Goal: Contribute content

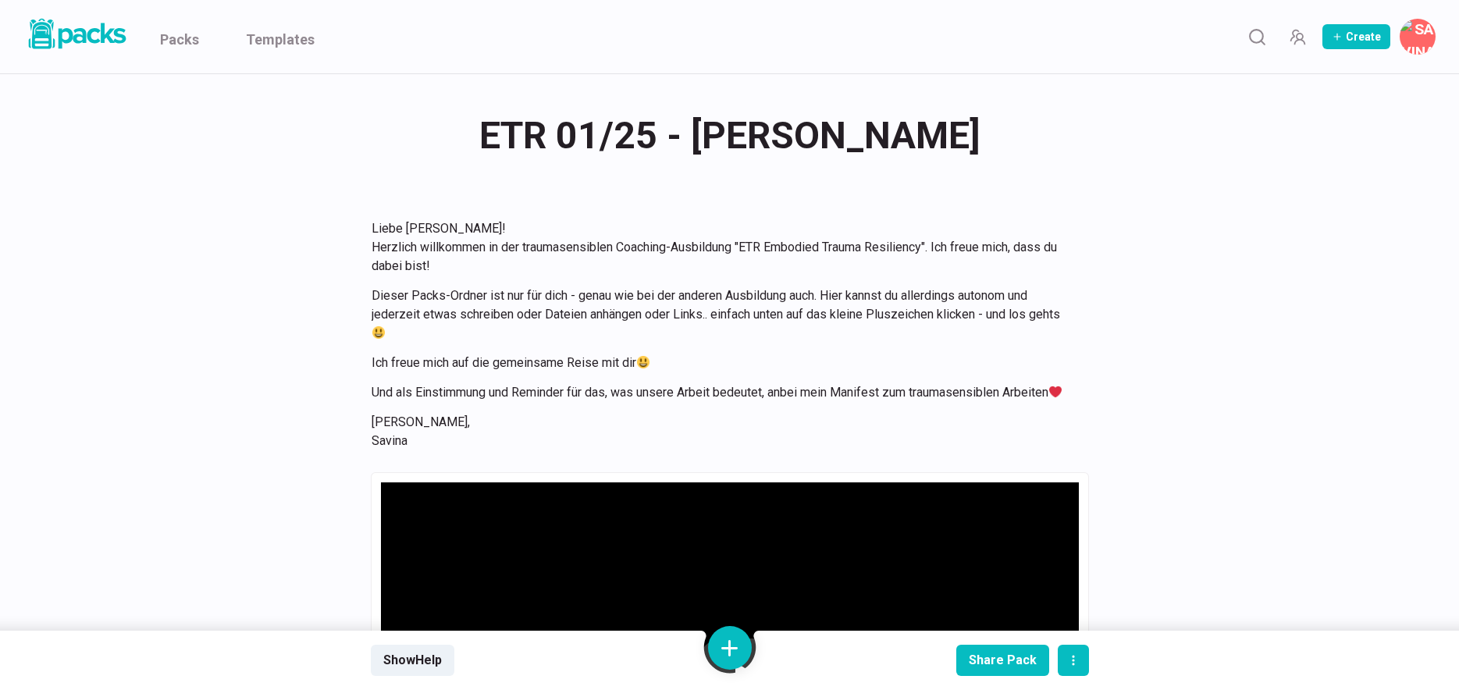
scroll to position [13564, 0]
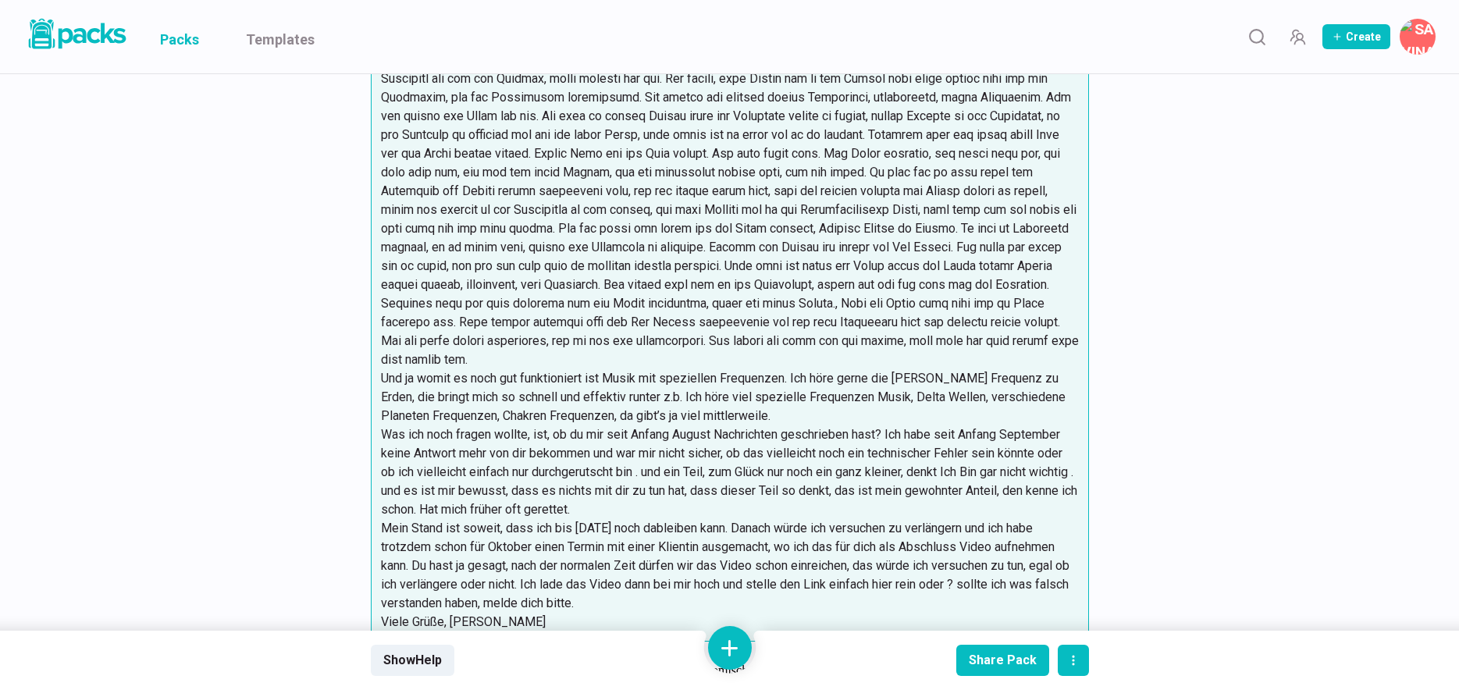
click at [178, 34] on link "Packs" at bounding box center [179, 36] width 39 height 73
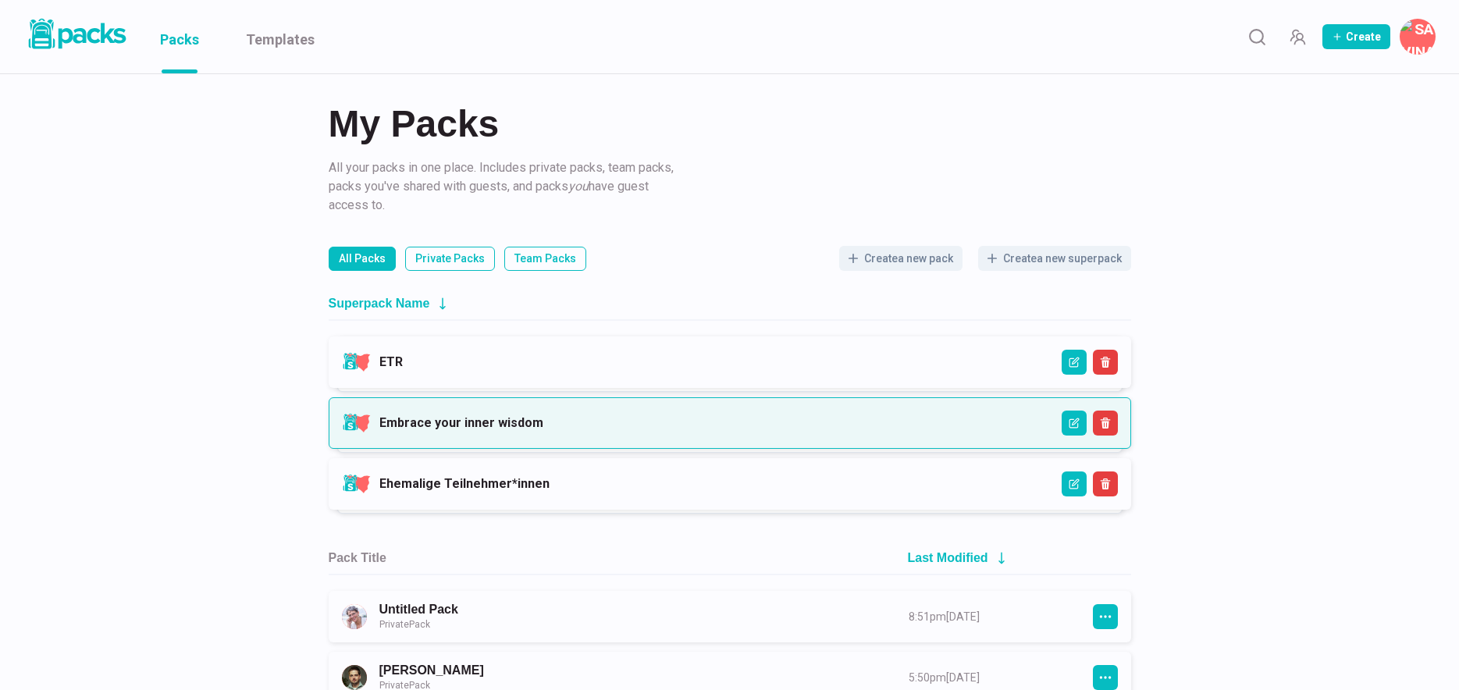
click at [521, 422] on link "Embrace your inner wisdom" at bounding box center [462, 422] width 164 height 15
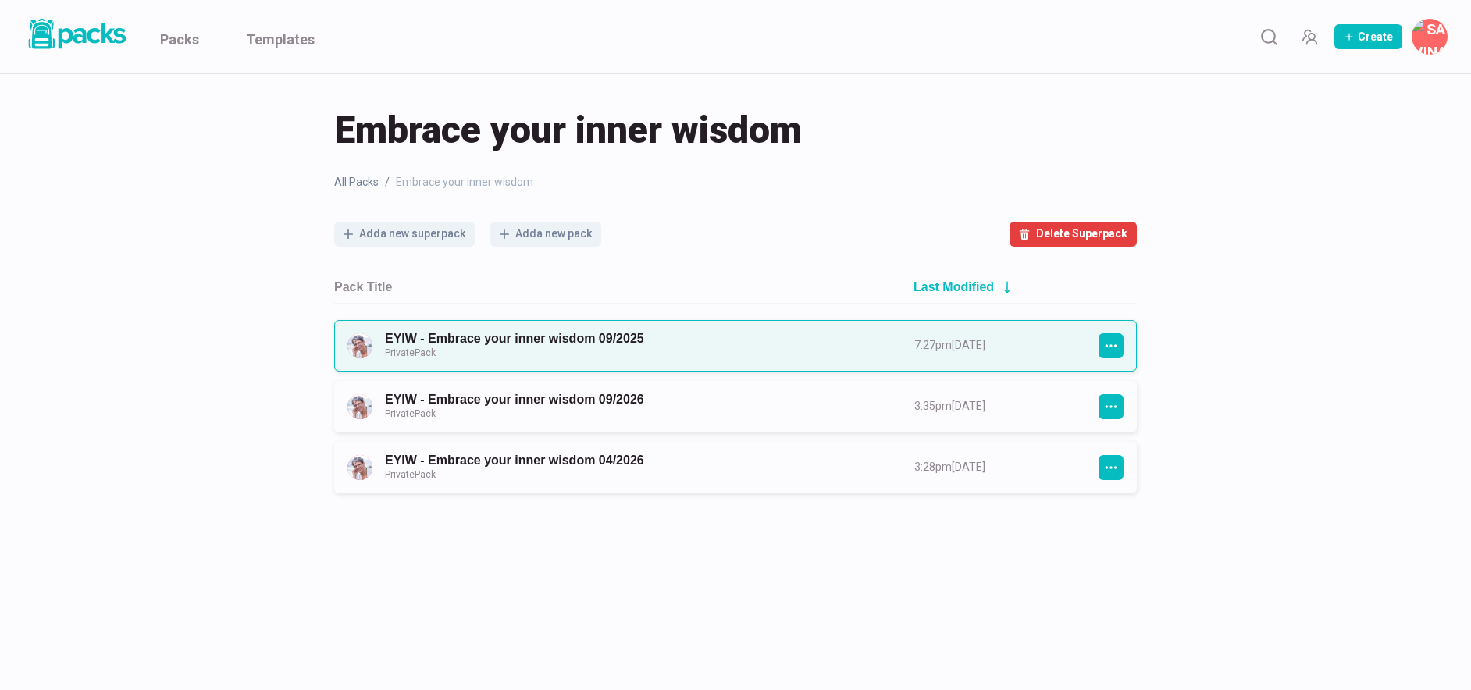
click at [586, 347] on link "EYIW - Embrace your inner wisdom 09/2025 Private Pack" at bounding box center [635, 345] width 501 height 29
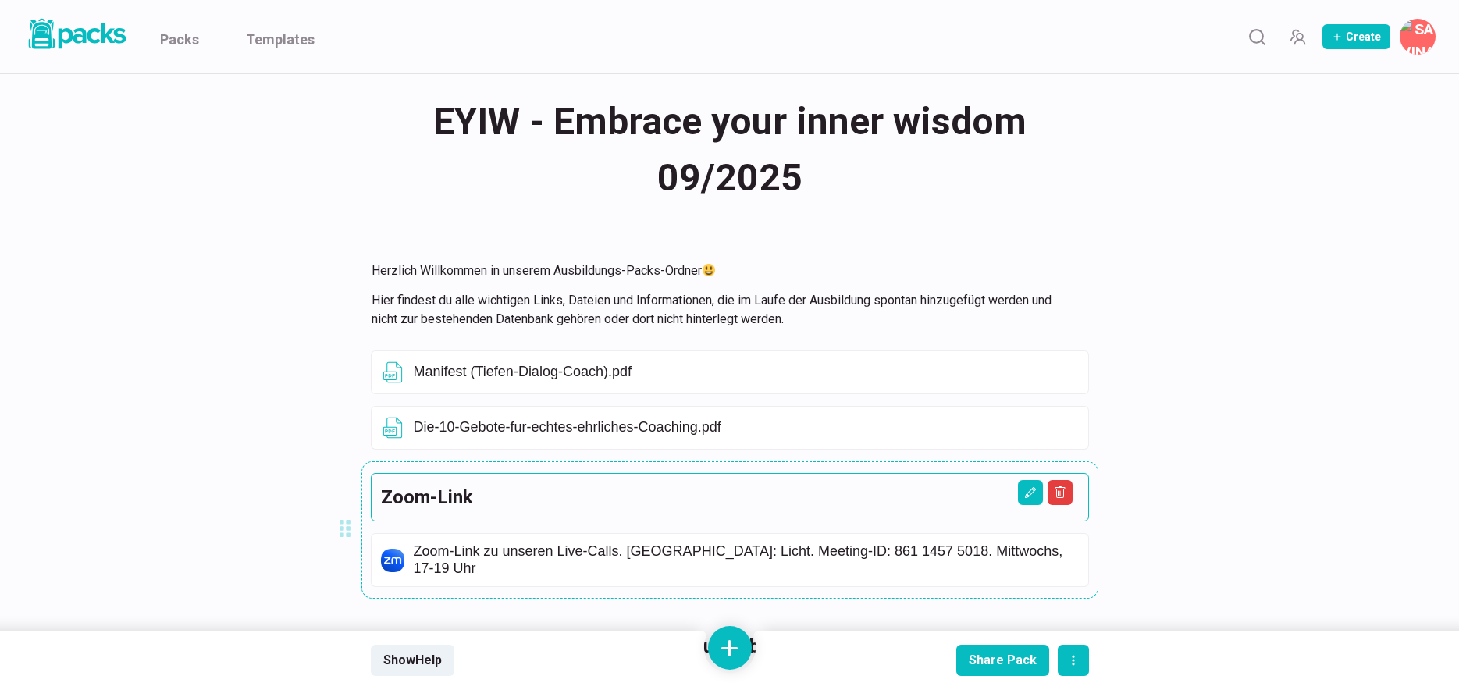
scroll to position [52, 0]
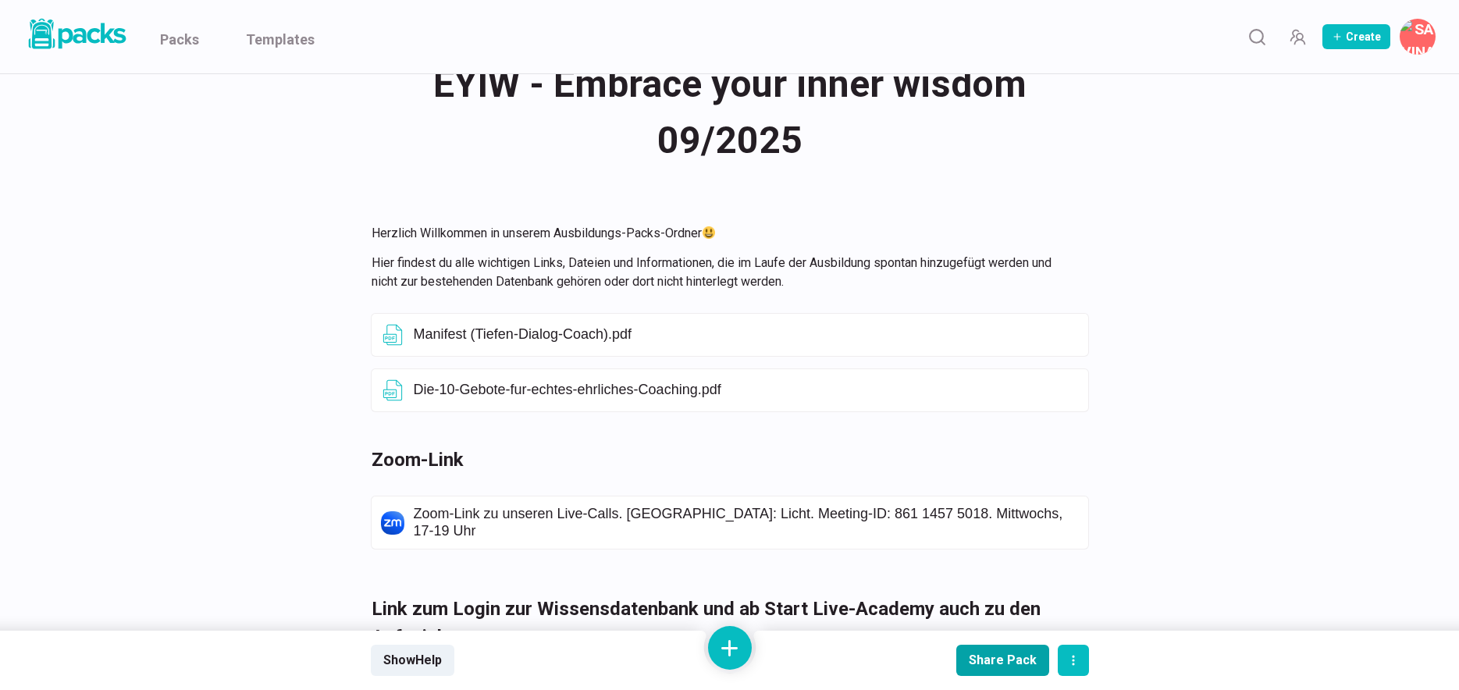
click at [978, 666] on div "Share Pack" at bounding box center [1003, 660] width 68 height 15
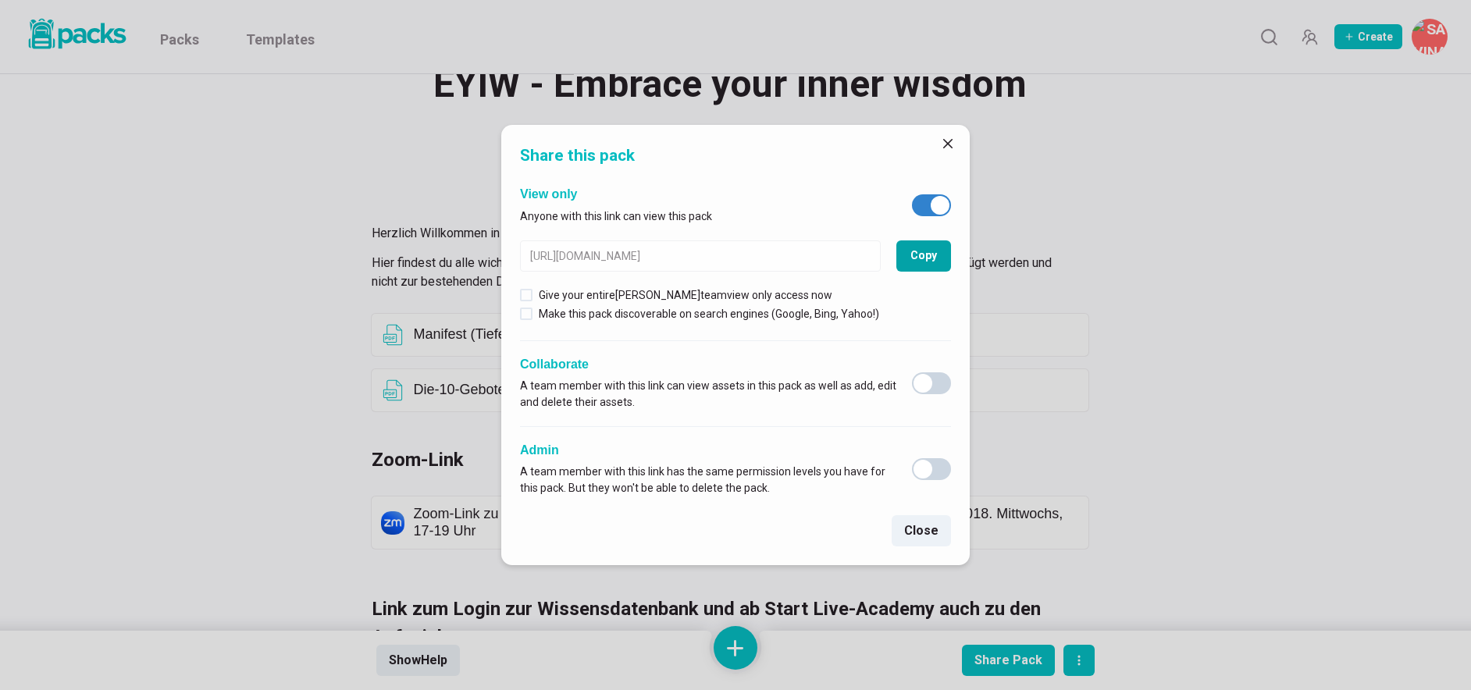
click at [932, 258] on button "Copy" at bounding box center [923, 256] width 55 height 31
click at [944, 143] on icon "Close" at bounding box center [947, 143] width 9 height 9
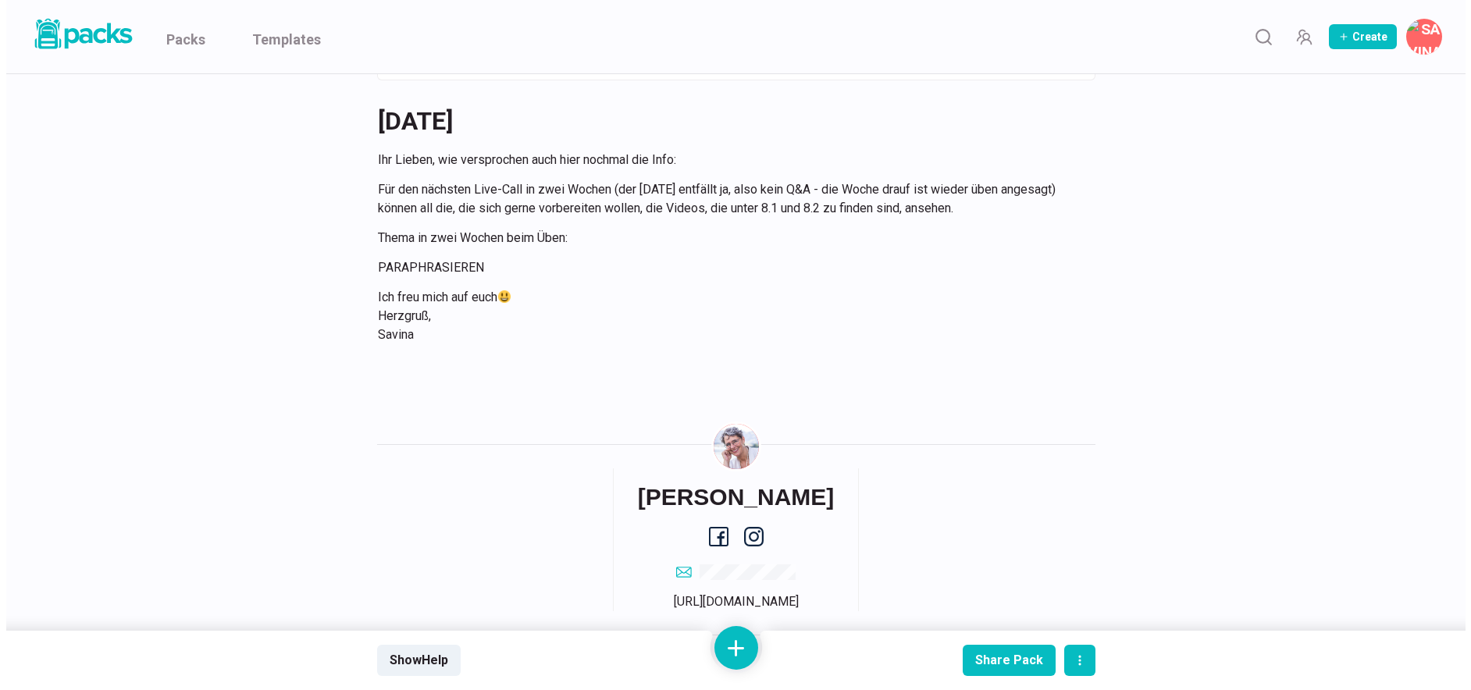
scroll to position [1210, 0]
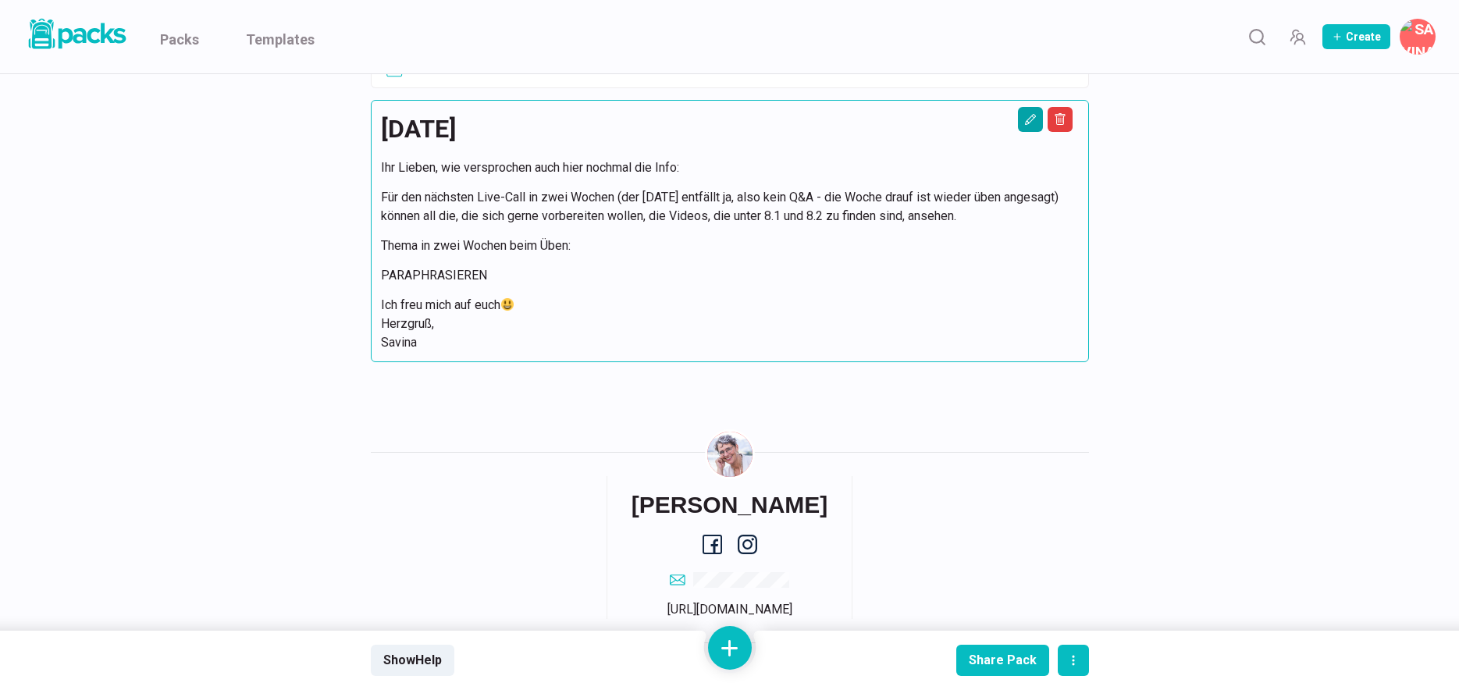
click at [1029, 114] on icon "Edit asset" at bounding box center [1030, 119] width 11 height 11
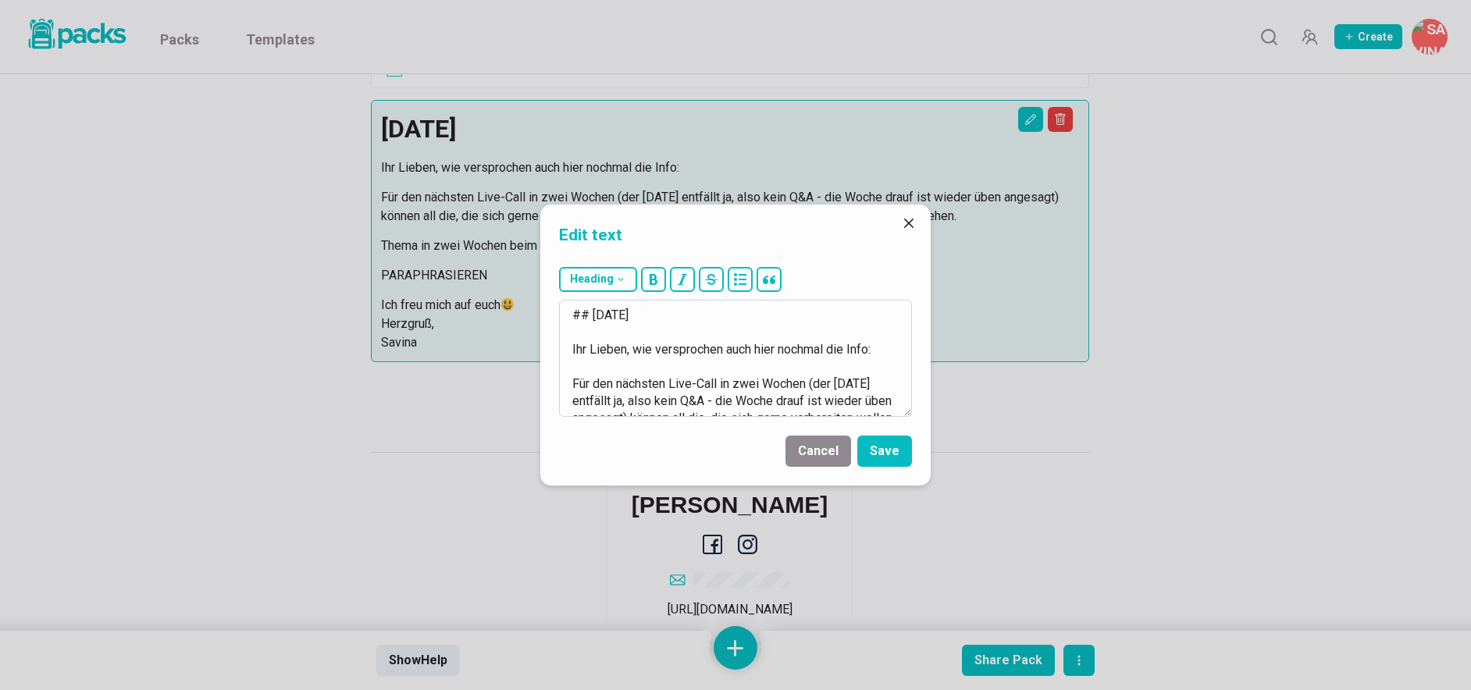
click at [604, 317] on textarea "## [DATE] Ihr Lieben, wie versprochen auch hier nochmal die Info: Für den nächs…" at bounding box center [735, 358] width 353 height 117
drag, startPoint x: 699, startPoint y: 386, endPoint x: 568, endPoint y: 354, distance: 135.0
click at [568, 354] on textarea "## [DATE] Für den nächsten Live-Call in zwei Wochen (der [DATE] entfällt ja, al…" at bounding box center [735, 358] width 353 height 117
click at [663, 385] on textarea "## [DATE] Für den nächsten Live-Call in zwei Wochen (der [DATE] entfällt ja, al…" at bounding box center [735, 358] width 353 height 117
drag, startPoint x: 697, startPoint y: 386, endPoint x: 811, endPoint y: 347, distance: 119.5
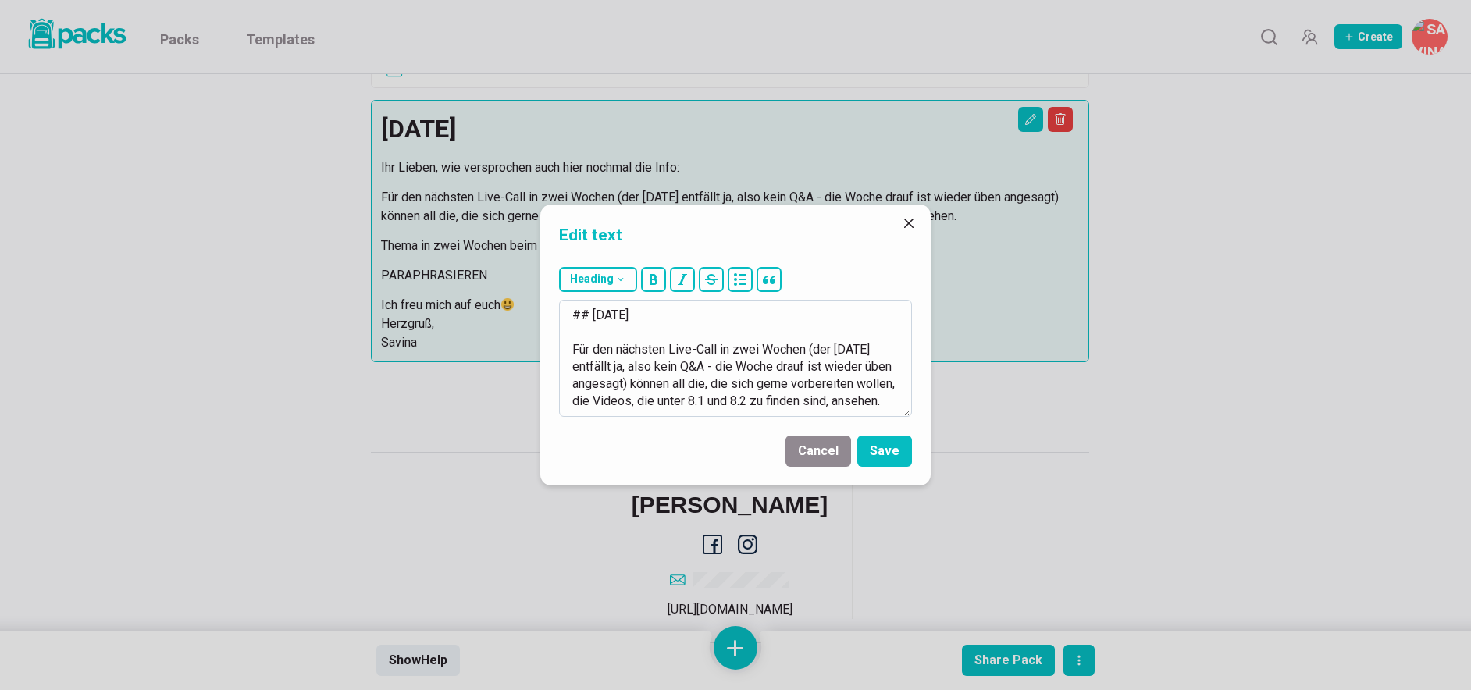
click at [811, 347] on textarea "## [DATE] Für den nächsten Live-Call in zwei Wochen (der [DATE] entfällt ja, al…" at bounding box center [735, 358] width 353 height 117
click at [684, 351] on textarea "## [DATE] Für den nächsten Live-Call in zwei Wochen können all die, die sich ge…" at bounding box center [735, 358] width 353 height 117
drag, startPoint x: 843, startPoint y: 369, endPoint x: 874, endPoint y: 368, distance: 30.5
click at [874, 368] on textarea "## [DATE] Für den nächsten Herzraum-Übungs-Call in zwei Wochen können all die, …" at bounding box center [735, 358] width 353 height 117
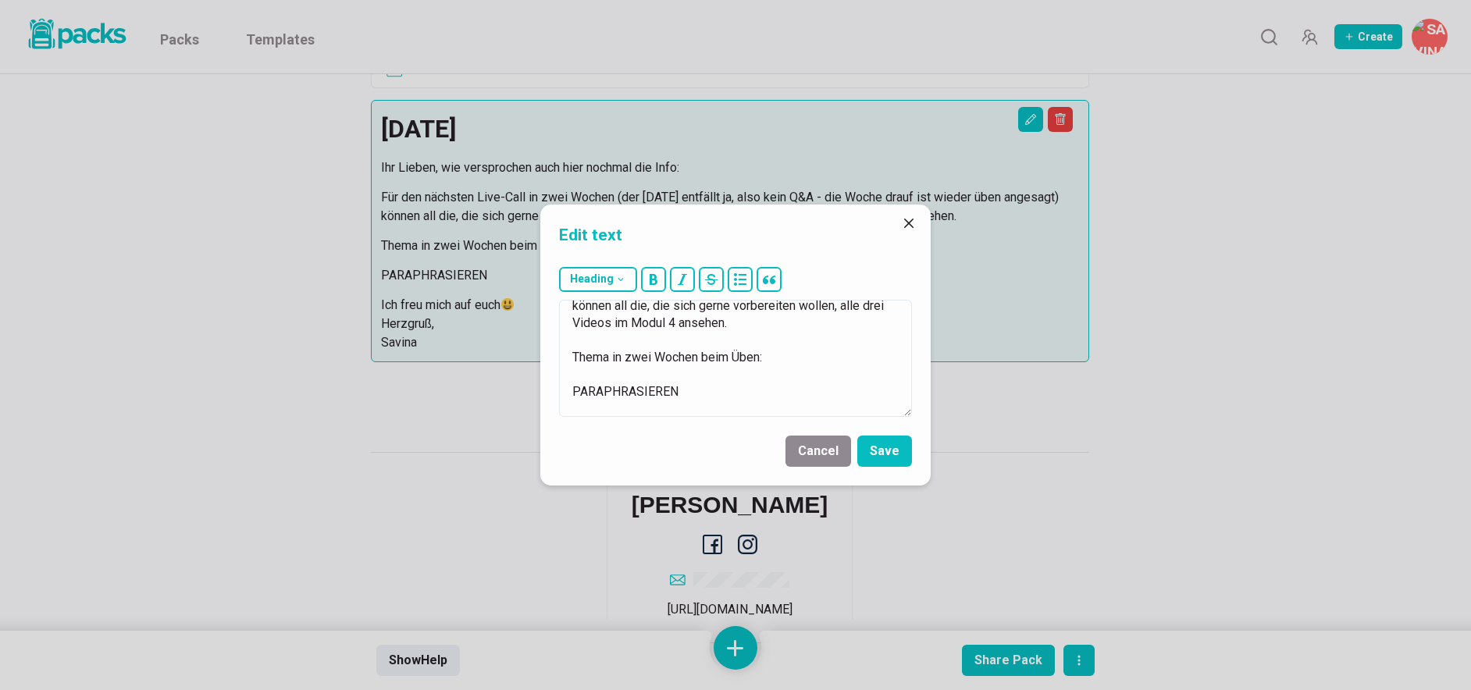
scroll to position [84, 0]
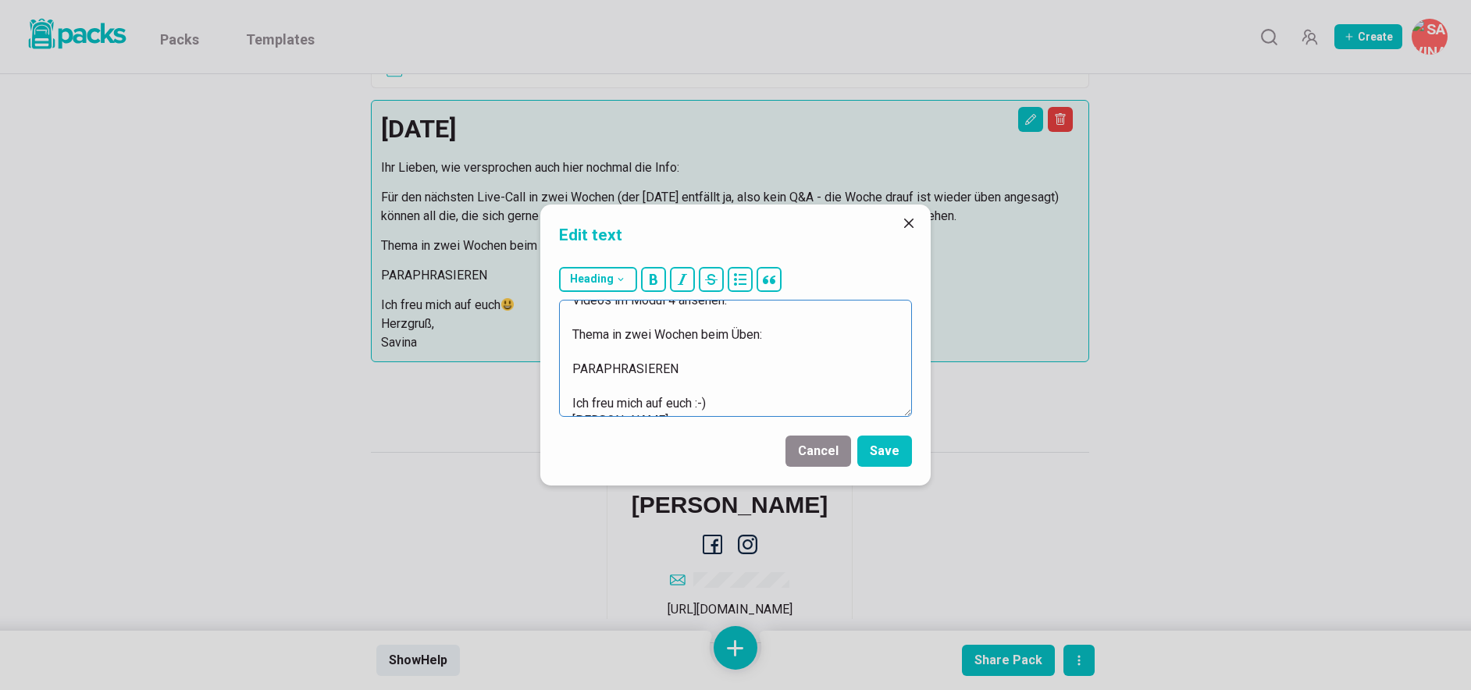
click at [657, 371] on textarea "## [DATE] Für den nächsten Herzraum-Übungs-Call in zwei Wochen können all die, …" at bounding box center [735, 358] width 353 height 117
click at [656, 371] on textarea "## [DATE] Für den nächsten Herzraum-Übungs-Call in zwei Wochen können all die, …" at bounding box center [735, 358] width 353 height 117
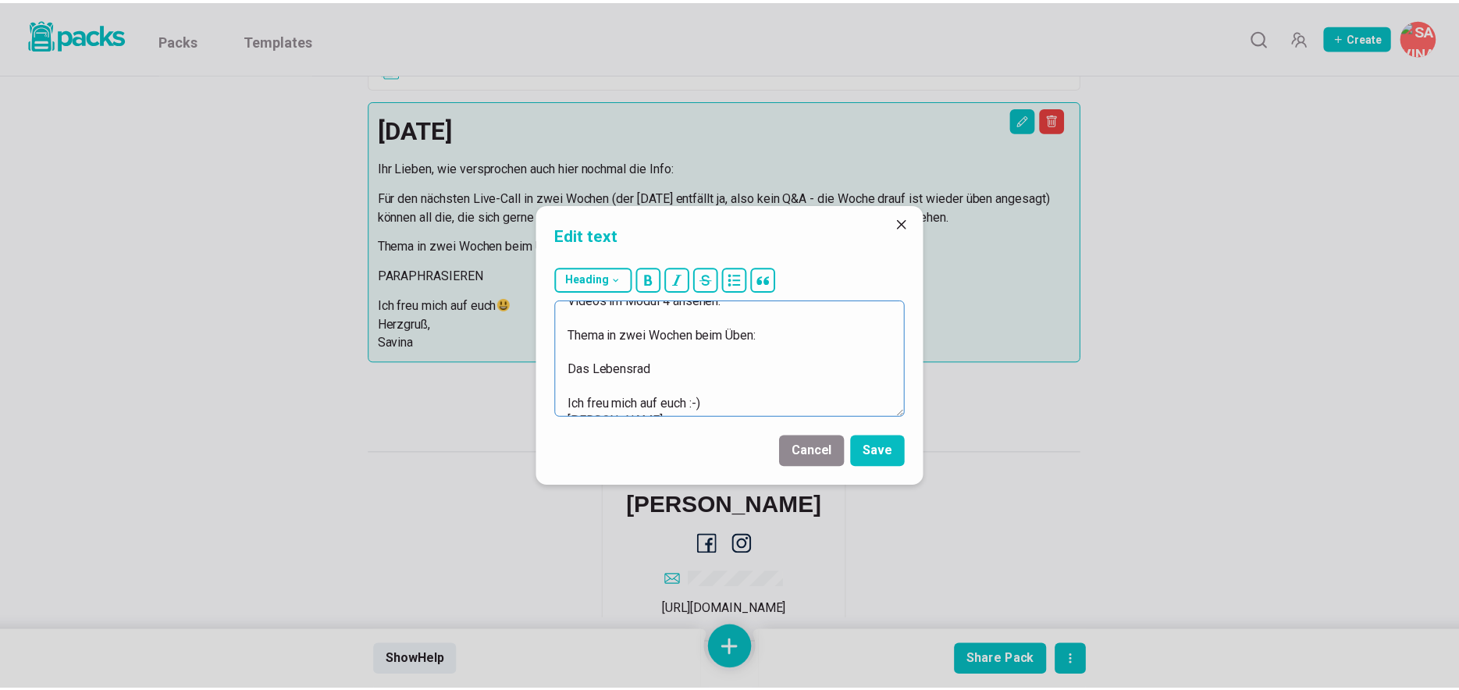
scroll to position [120, 0]
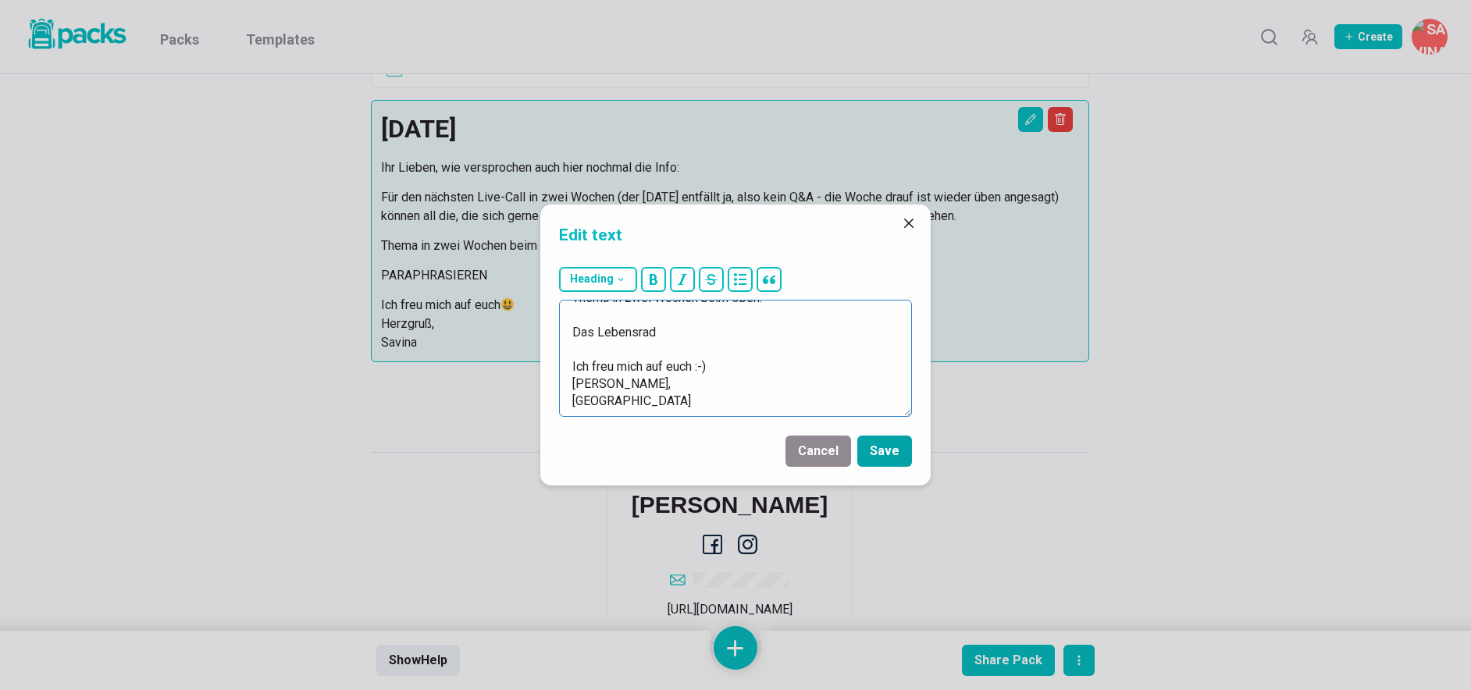
type textarea "## [DATE] Für den nächsten Herzraum-Übungs-Call in zwei Wochen können all die, …"
click at [881, 455] on button "Save" at bounding box center [884, 451] width 55 height 31
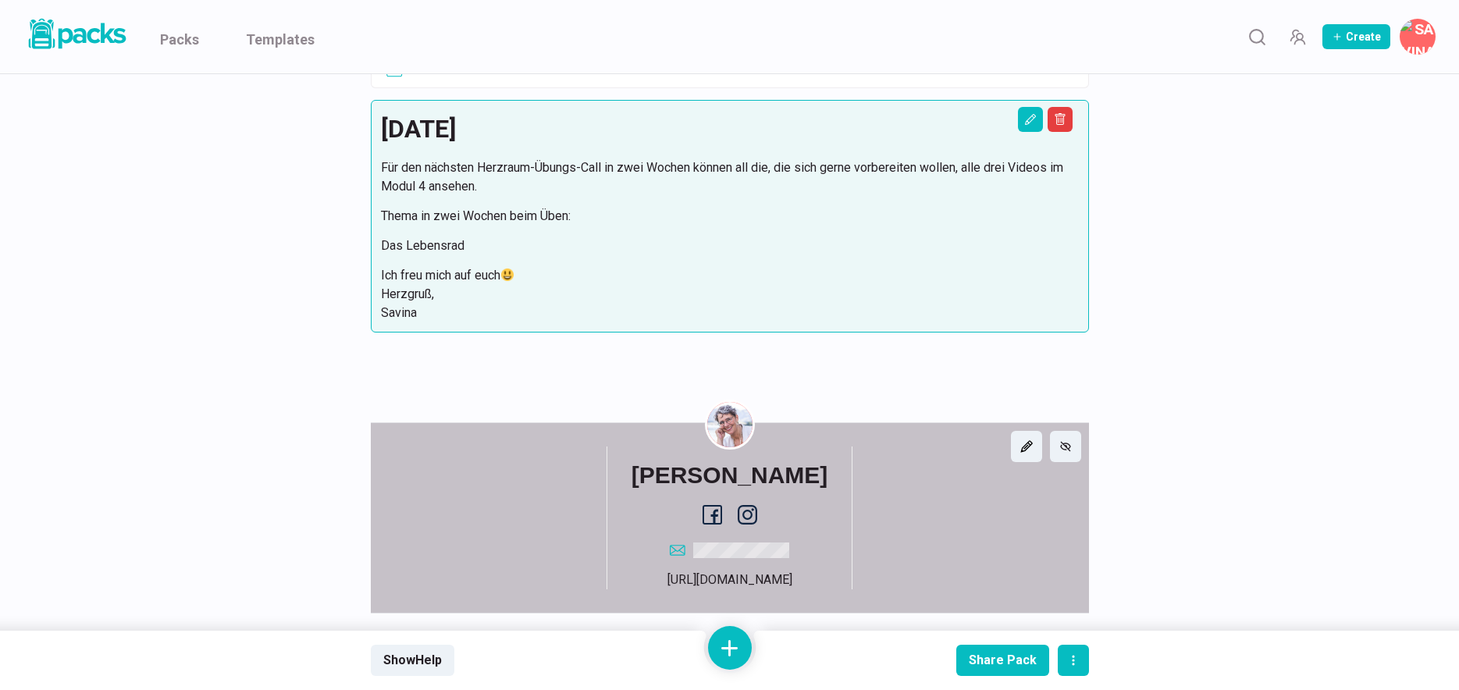
scroll to position [1207, 0]
